Goal: Information Seeking & Learning: Learn about a topic

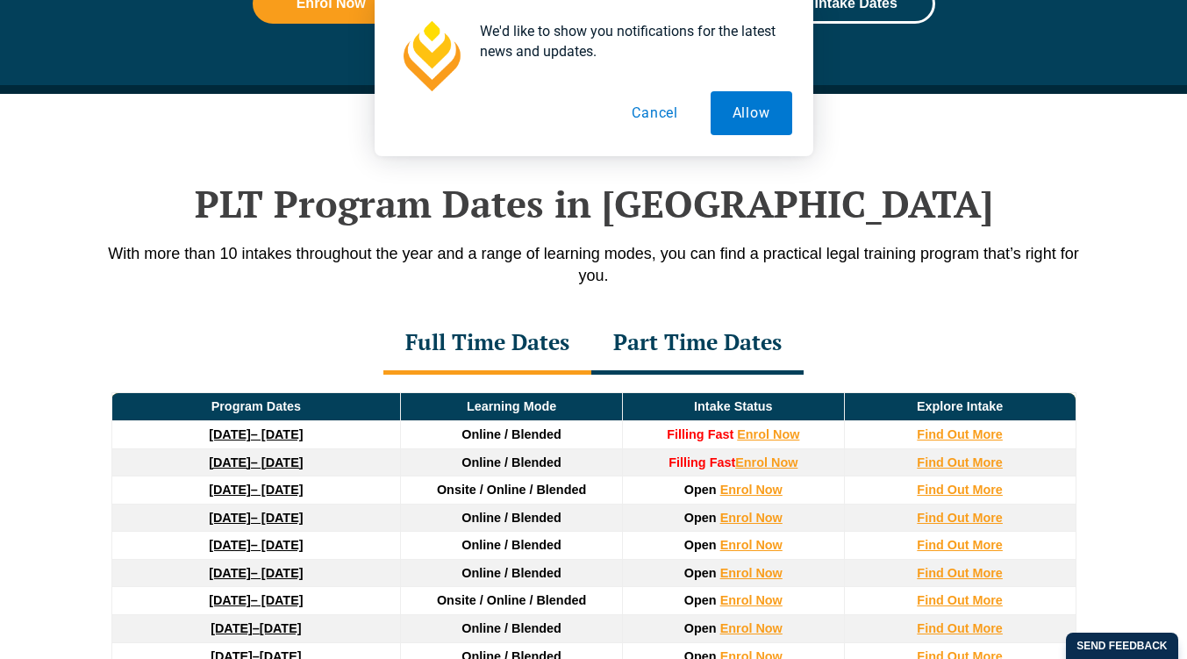
scroll to position [2191, 0]
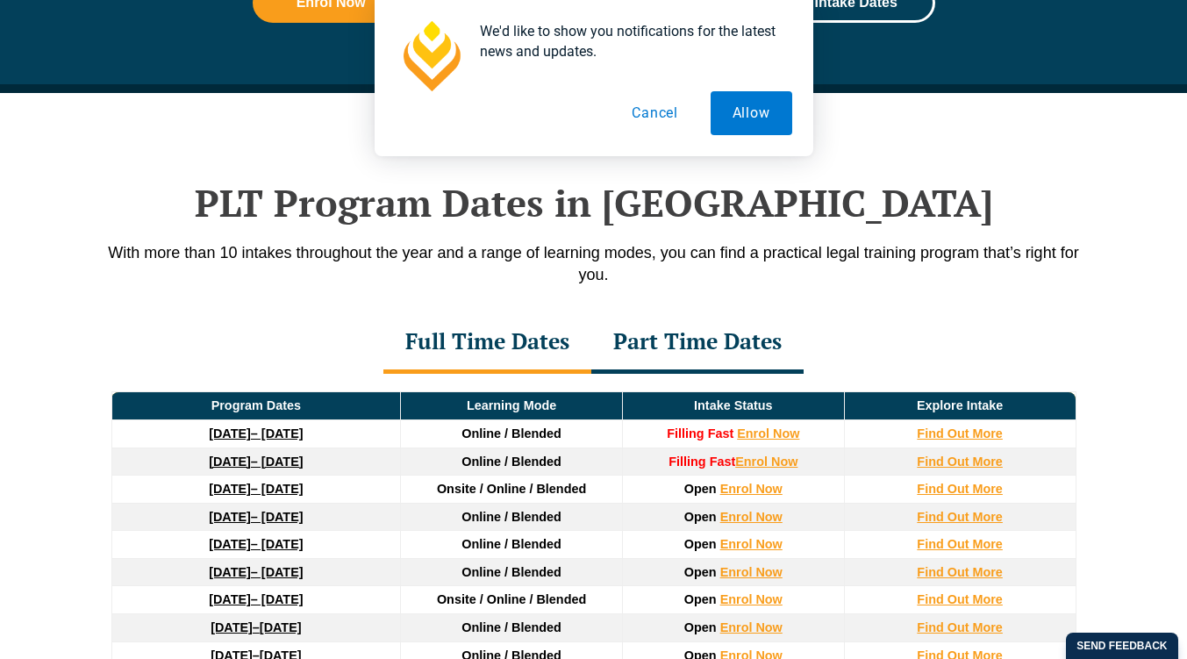
click at [660, 111] on button "Cancel" at bounding box center [655, 113] width 90 height 44
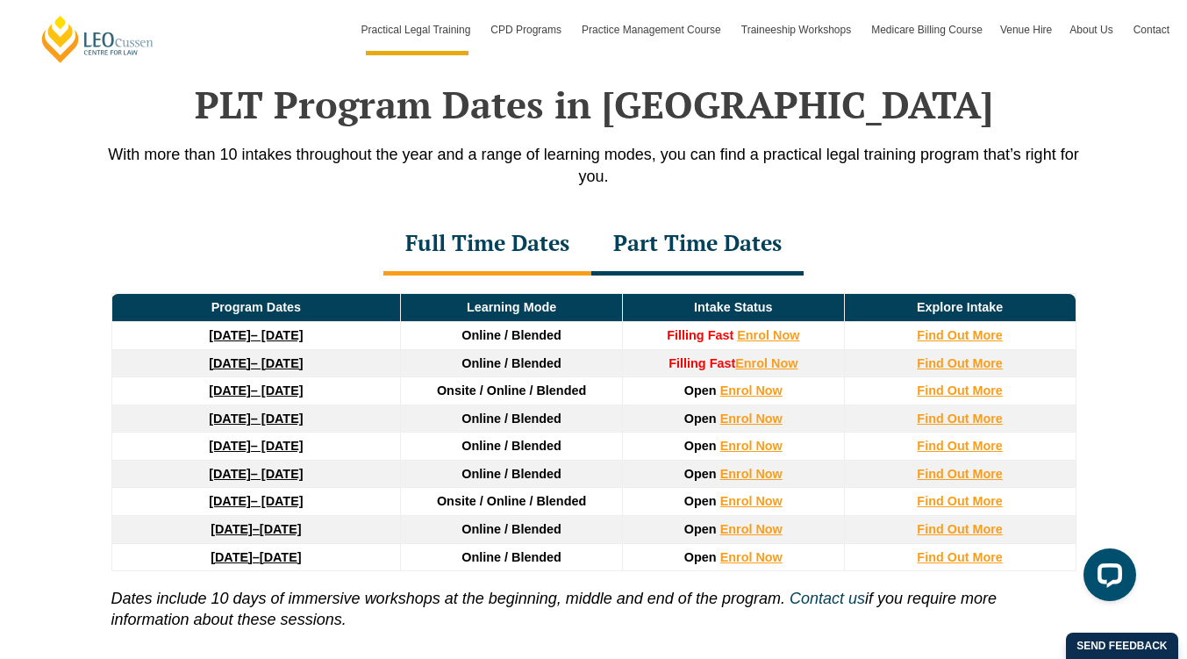
scroll to position [0, 0]
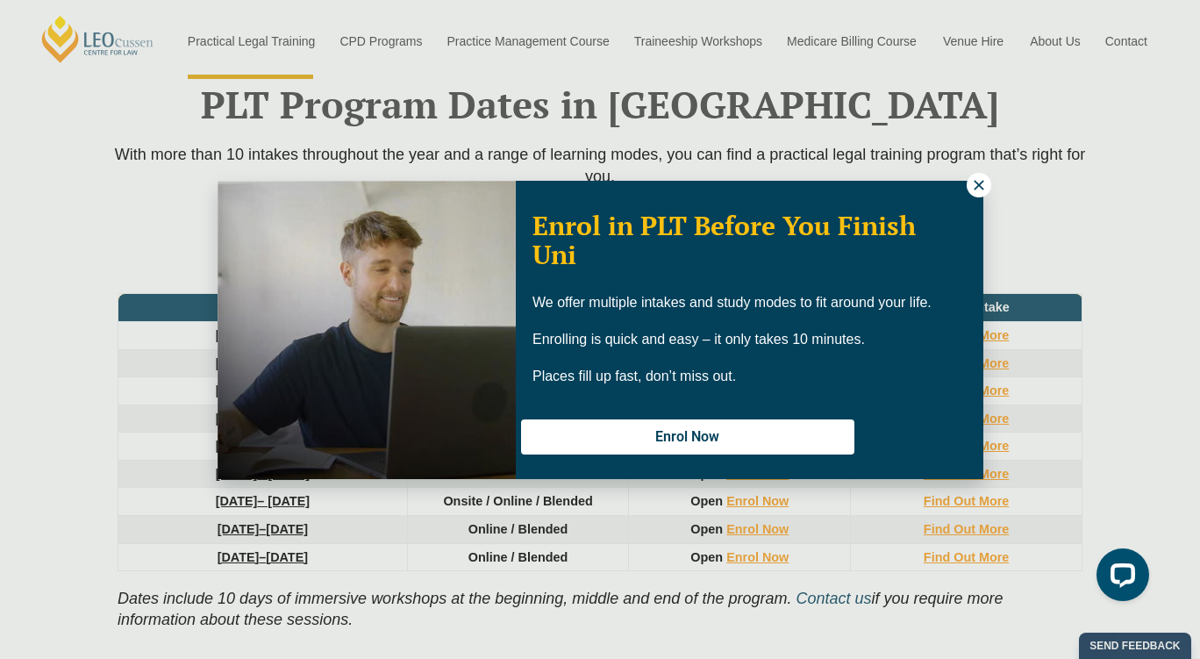
click at [974, 185] on icon at bounding box center [979, 185] width 16 height 16
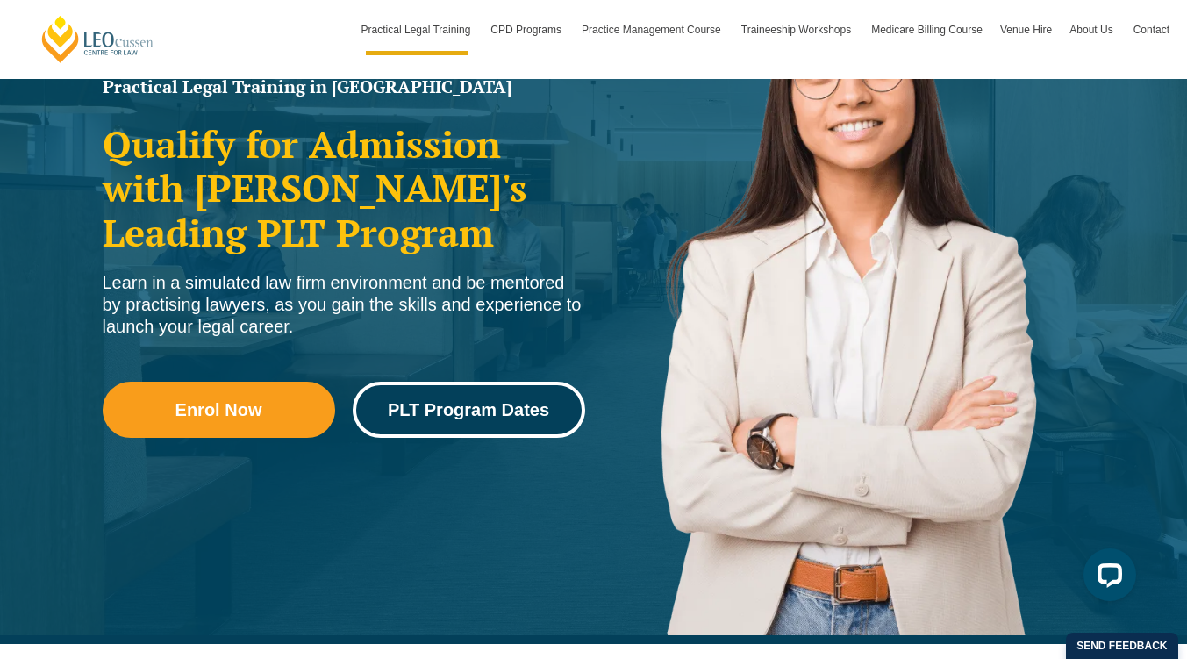
click at [524, 424] on link "PLT Program Dates" at bounding box center [469, 410] width 232 height 56
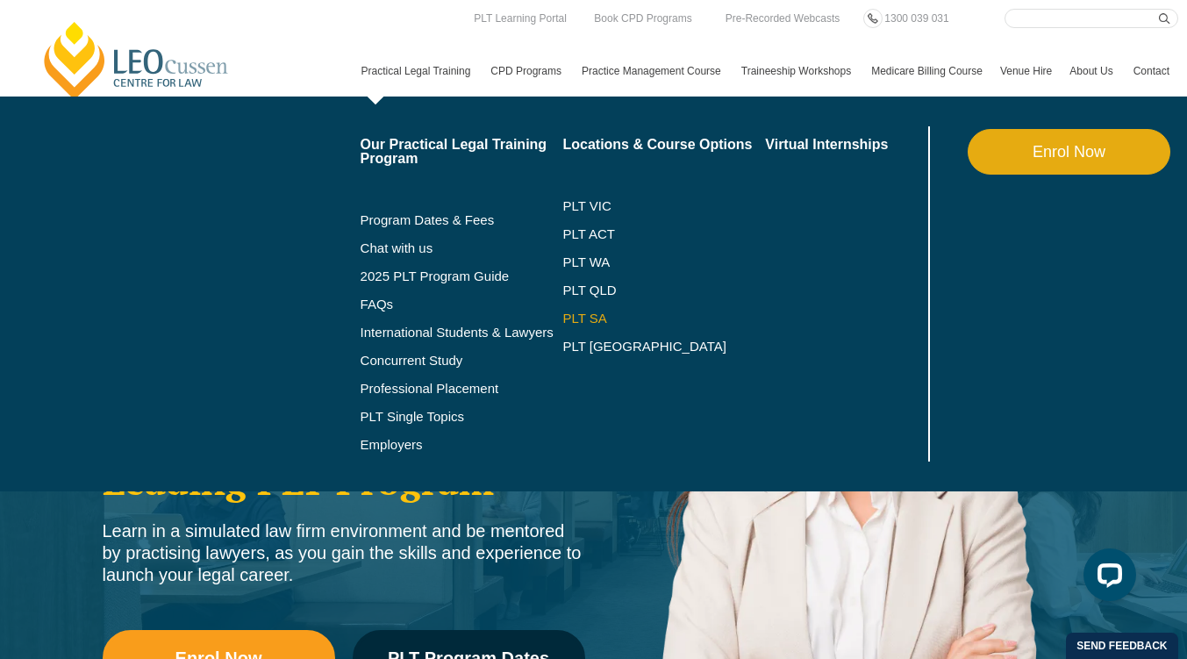
click at [562, 325] on link "PLT SA" at bounding box center [663, 318] width 203 height 14
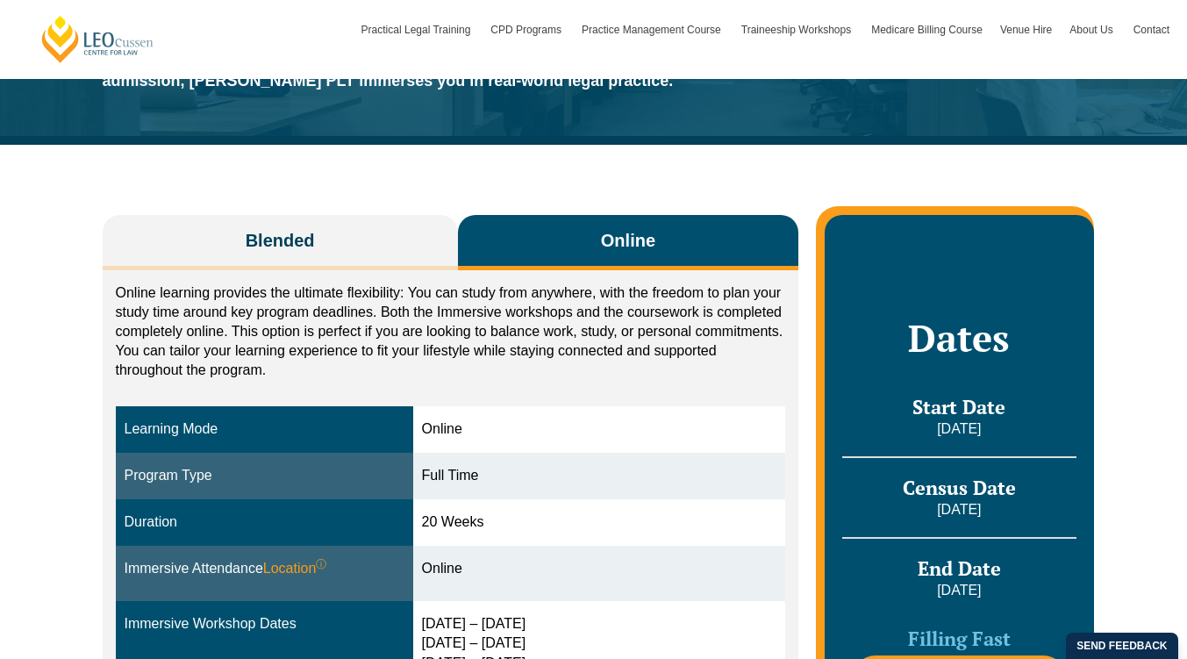
scroll to position [196, 0]
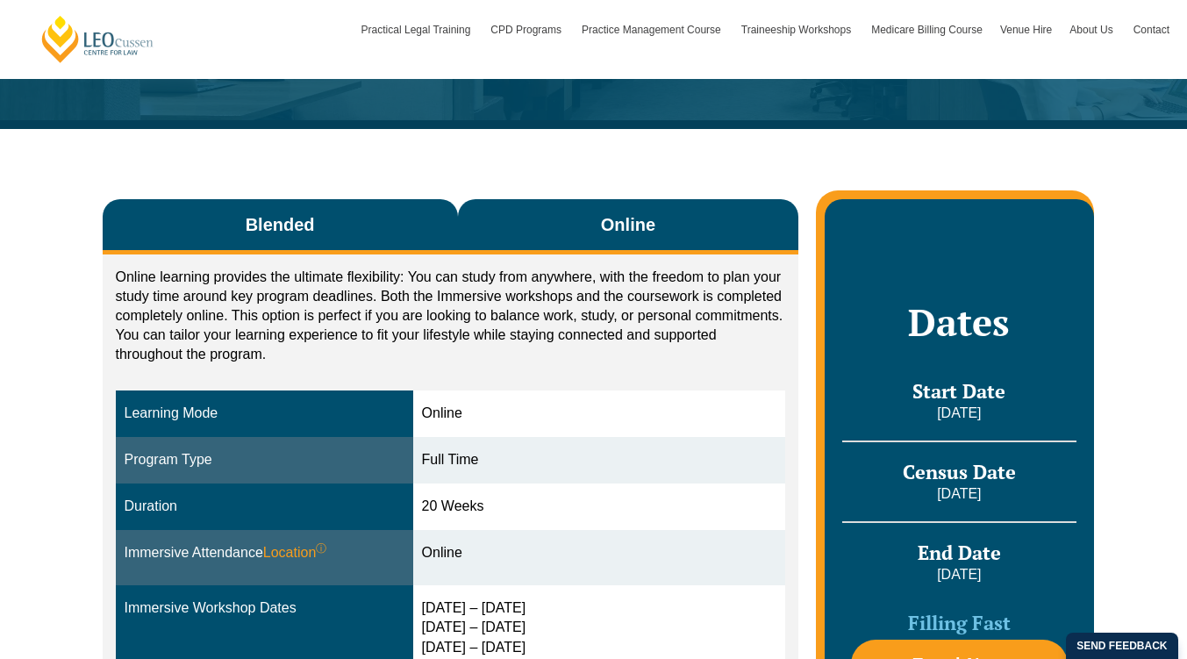
click at [236, 220] on button "Blended" at bounding box center [280, 226] width 355 height 55
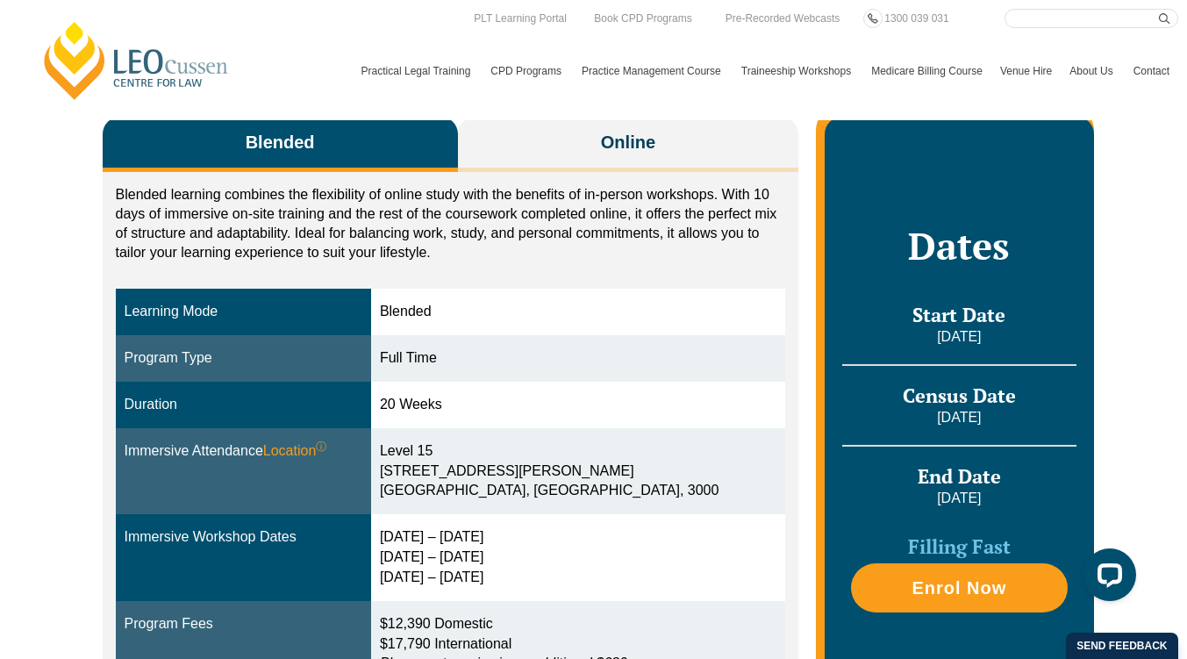
scroll to position [277, 0]
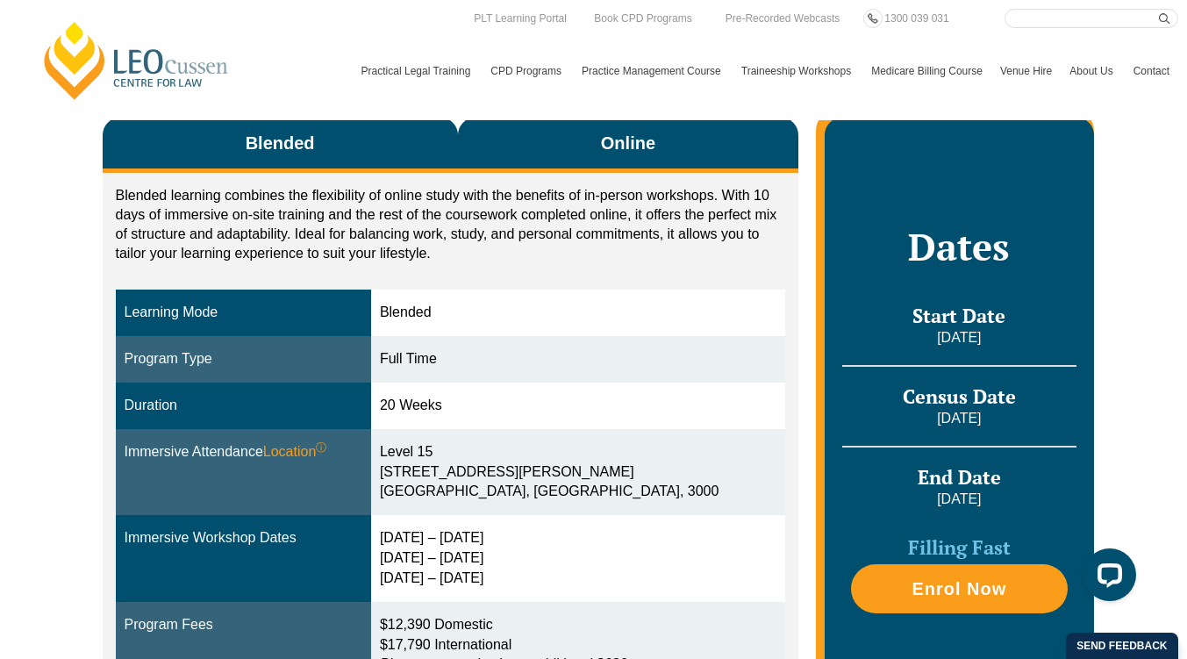
click at [569, 154] on button "Online" at bounding box center [628, 145] width 341 height 55
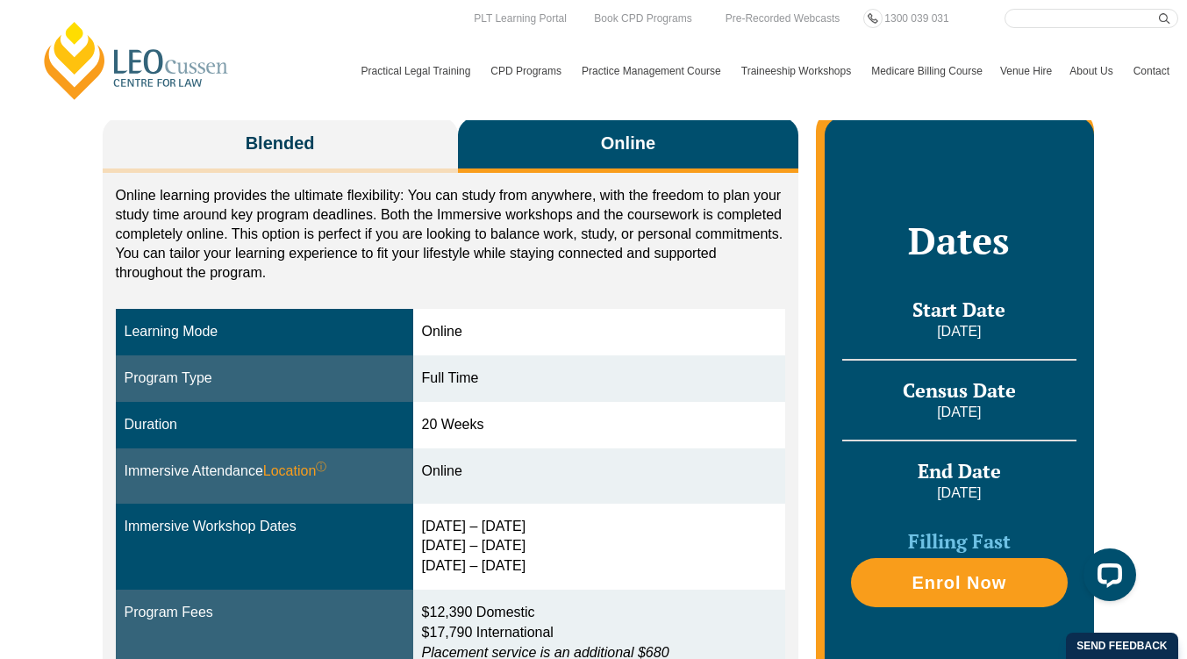
click at [47, 353] on div "Blended Online Blended learning combines the flexibility of online study with t…" at bounding box center [593, 416] width 1187 height 739
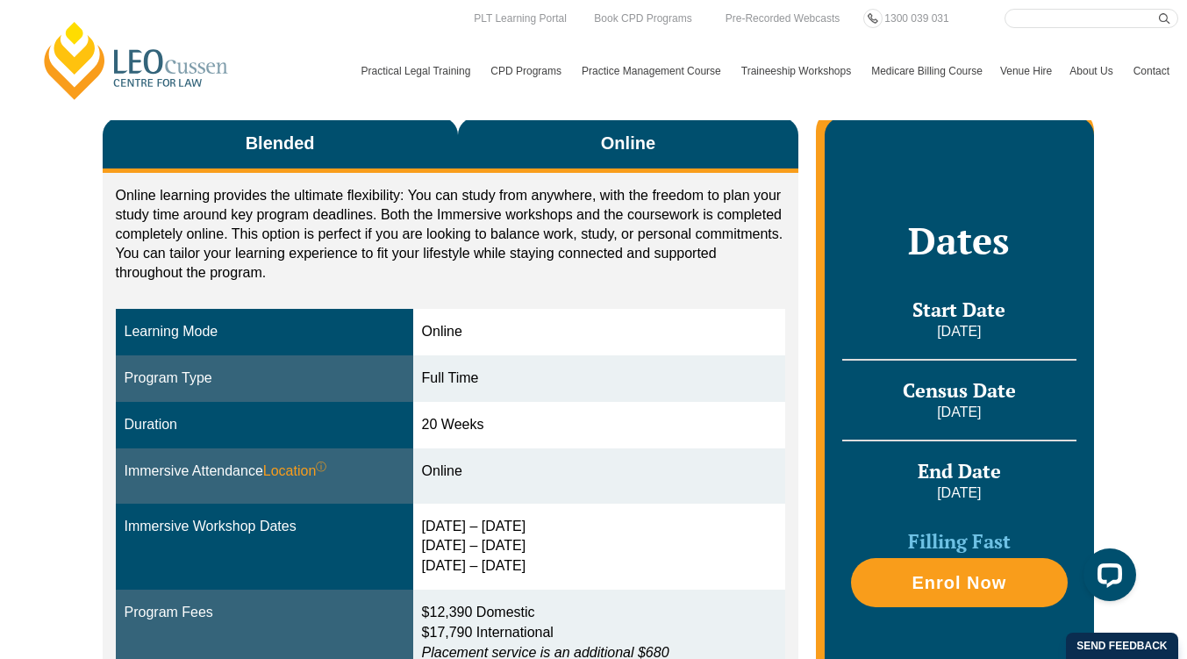
click at [195, 151] on button "Blended" at bounding box center [280, 145] width 355 height 55
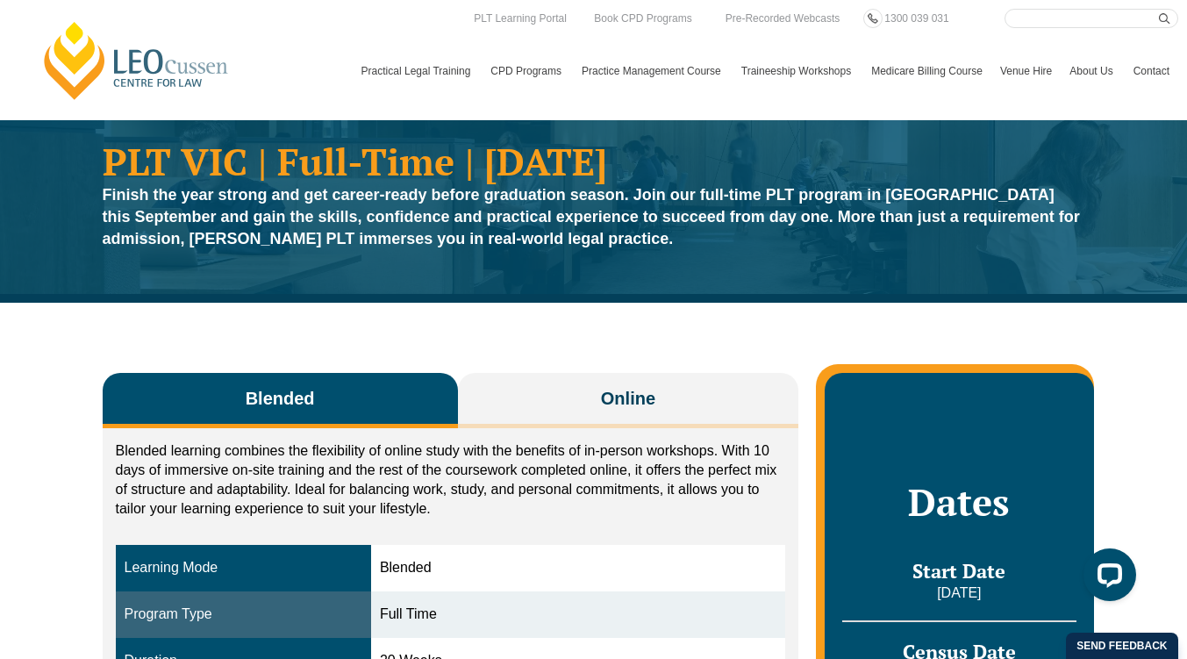
scroll to position [0, 0]
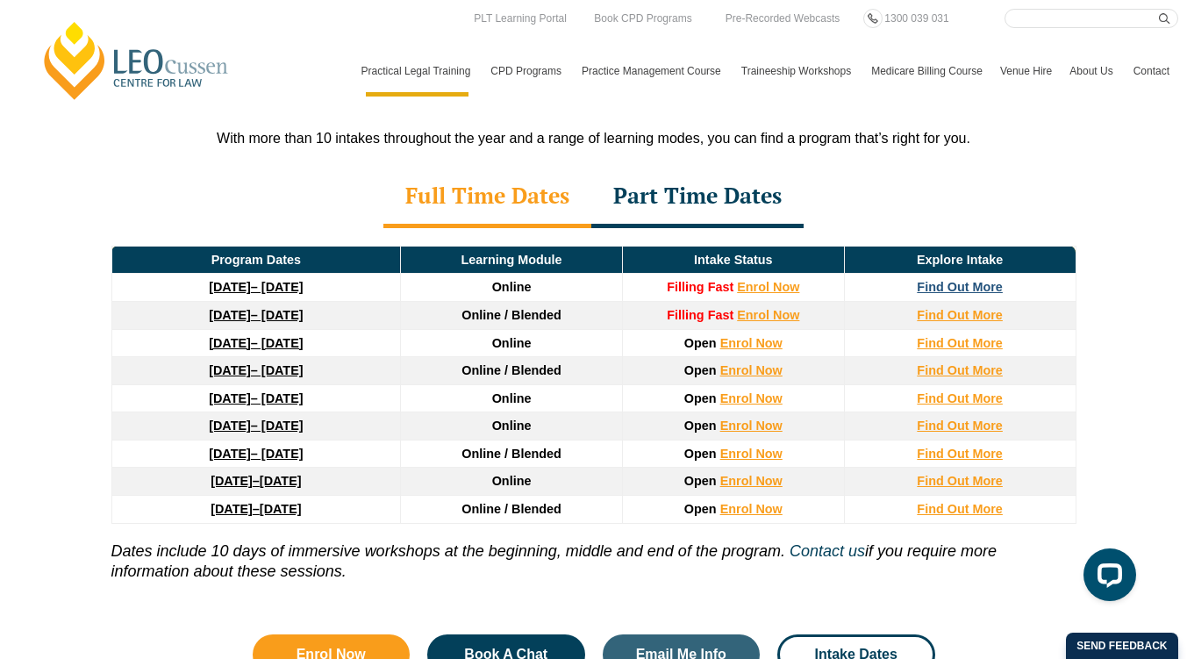
click at [964, 280] on strong "Find Out More" at bounding box center [960, 287] width 86 height 14
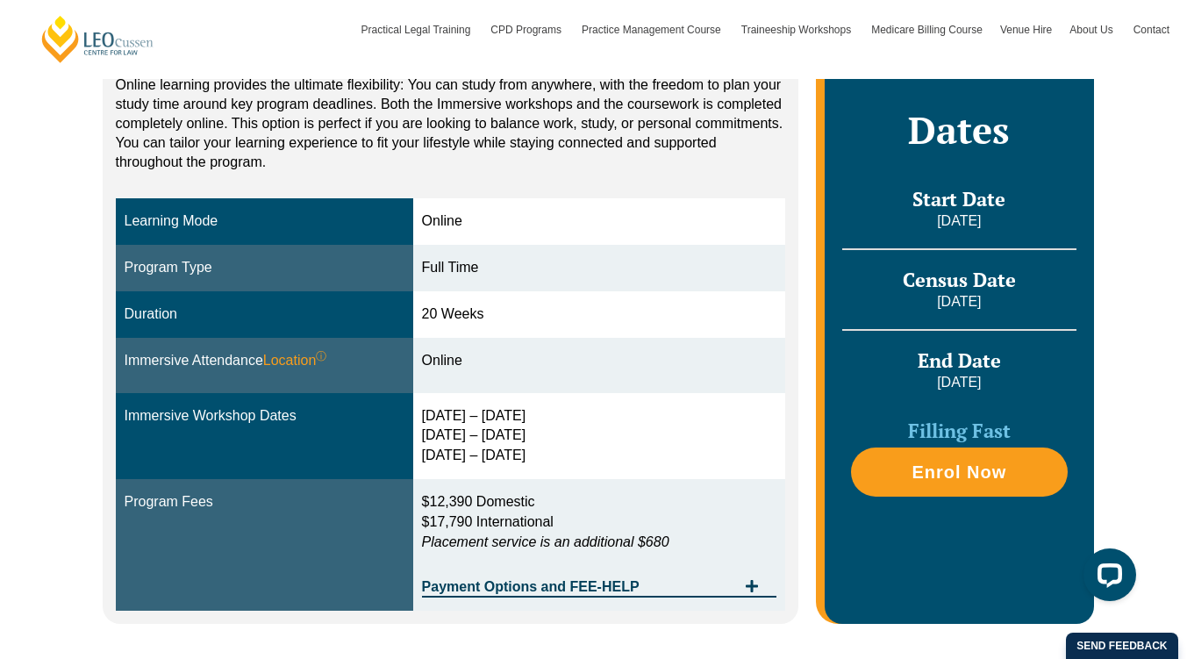
scroll to position [416, 0]
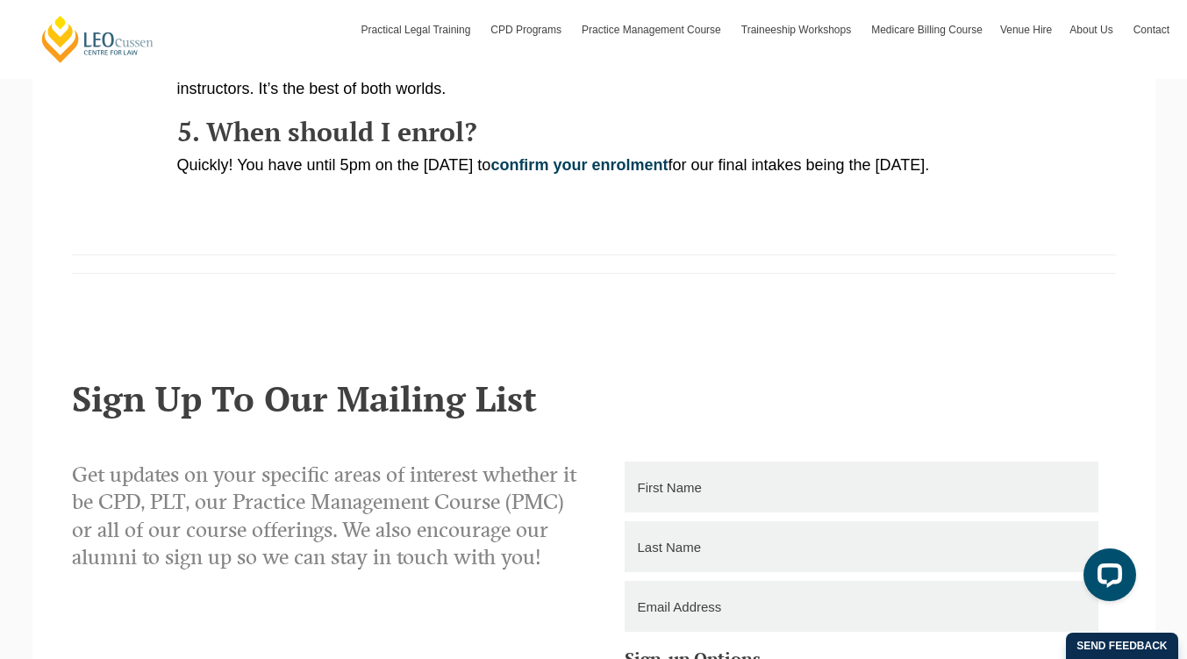
scroll to position [1436, 0]
